Goal: Navigation & Orientation: Find specific page/section

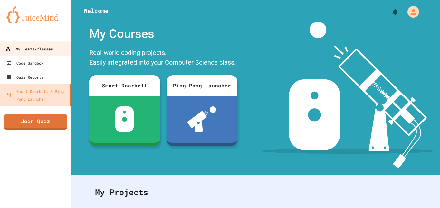
click at [31, 52] on div "My Teams/Classes" at bounding box center [28, 49] width 47 height 8
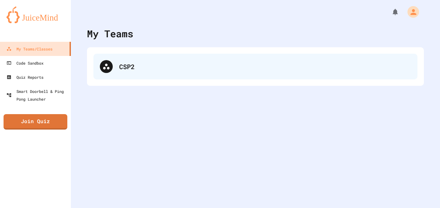
click at [234, 56] on div "CSP2" at bounding box center [255, 67] width 324 height 26
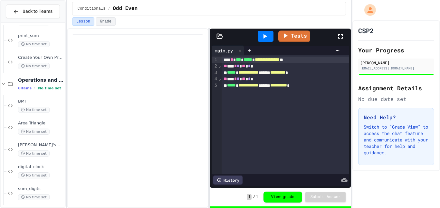
scroll to position [201, 0]
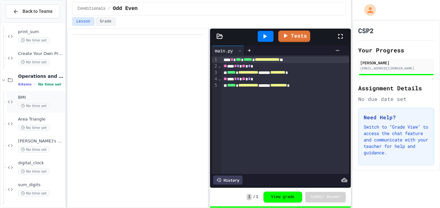
click at [40, 101] on div "BMI No time set" at bounding box center [41, 102] width 46 height 14
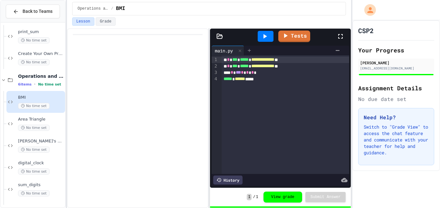
click at [248, 49] on icon at bounding box center [249, 50] width 5 height 5
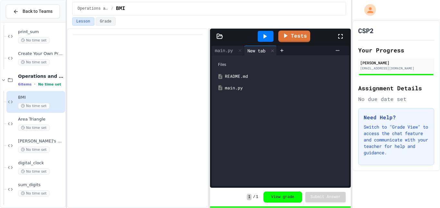
click at [252, 74] on div "README.md" at bounding box center [285, 76] width 120 height 6
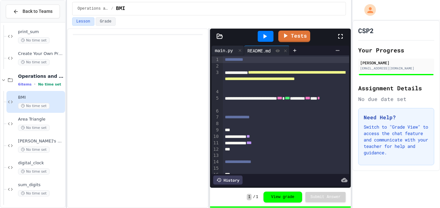
click at [228, 51] on div "main.py" at bounding box center [223, 50] width 24 height 7
